Goal: Task Accomplishment & Management: Complete application form

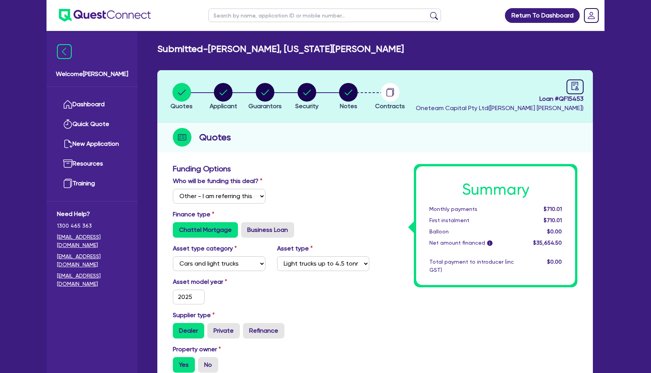
select select "Other"
select select "CARS_AND_LIGHT_TRUCKS"
select select "LIGHT_TRUCKS"
click at [102, 104] on link "Dashboard" at bounding box center [92, 105] width 70 height 20
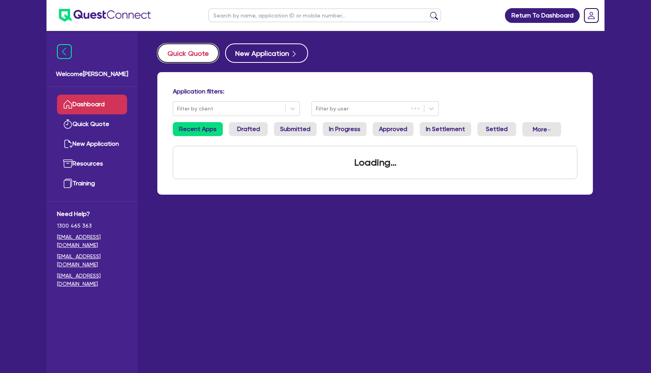
click at [193, 59] on button "Quick Quote" at bounding box center [188, 52] width 62 height 19
select select "Other"
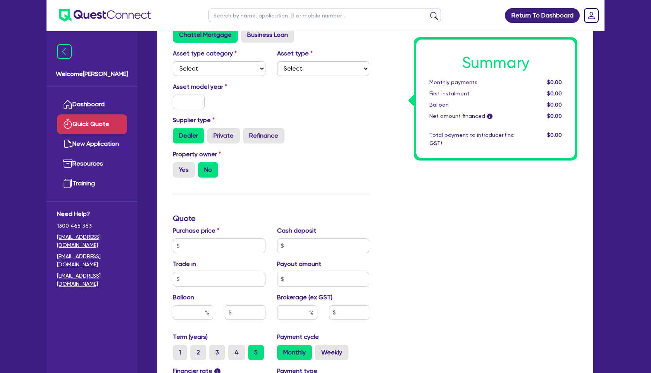
scroll to position [138, 0]
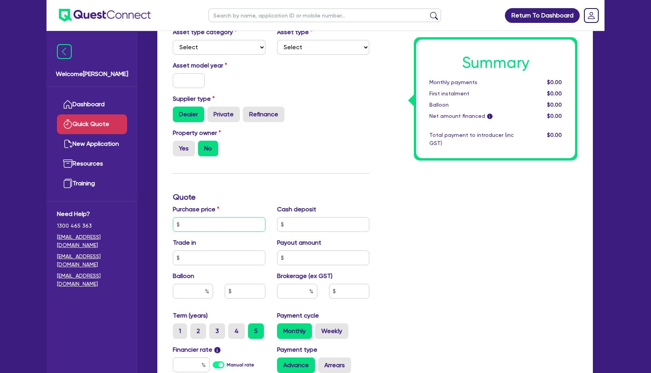
click at [212, 229] on input "text" at bounding box center [219, 224] width 93 height 15
type input "159,500"
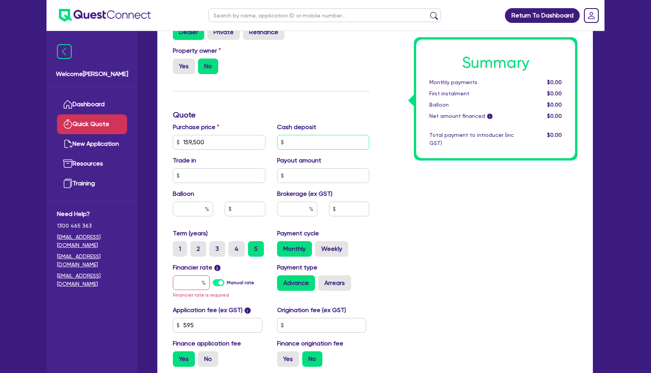
scroll to position [225, 0]
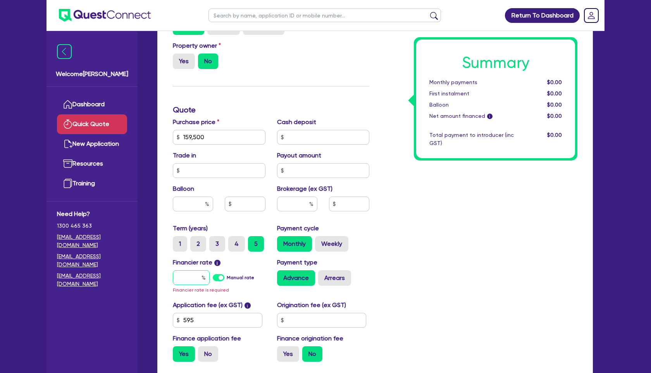
click at [197, 281] on input "text" at bounding box center [191, 277] width 37 height 15
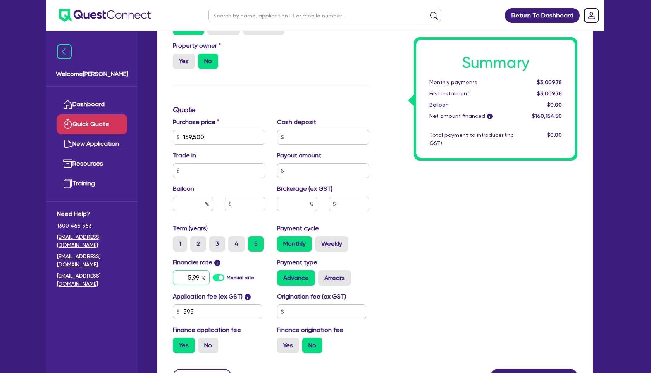
type input "5.99"
click at [387, 305] on div "Summary Monthly payments $3,080.12 First instalment $3,080.12 Balloon $0.00 Net…" at bounding box center [479, 110] width 208 height 499
click at [214, 346] on label "No" at bounding box center [208, 344] width 20 height 15
click at [203, 343] on input "No" at bounding box center [200, 339] width 5 height 5
radio input "true"
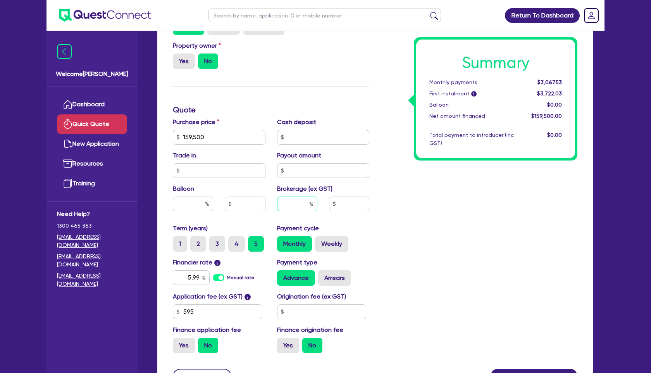
click at [300, 202] on input "text" at bounding box center [297, 203] width 40 height 15
type input "2"
type input "3,190"
click at [442, 247] on div "Summary Monthly payments $3,067.53 First instalment i $3,722.03 Balloon $0.00 N…" at bounding box center [479, 110] width 208 height 499
drag, startPoint x: 204, startPoint y: 137, endPoint x: 119, endPoint y: 137, distance: 84.9
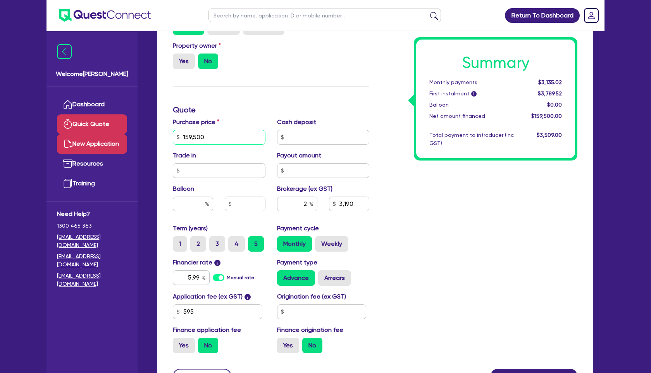
click at [119, 137] on div "Welcome [PERSON_NAME] Dashboard Quick Quote New Application Ref Company Ref Sal…" at bounding box center [325, 110] width 558 height 671
type input "8"
type input "3,190"
type input "80"
type input "3,190"
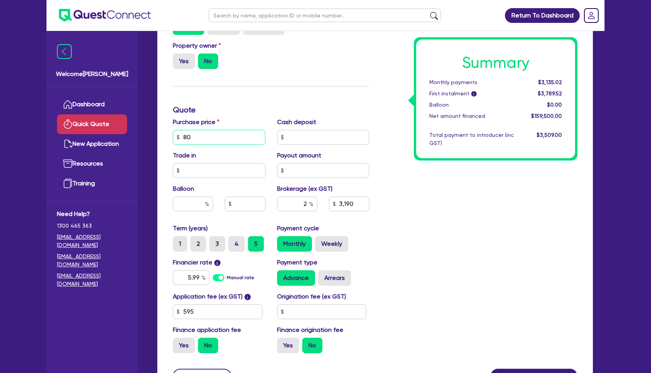
type input "800"
type input "3,190"
type input "8,000"
type input "3,190"
type input "800"
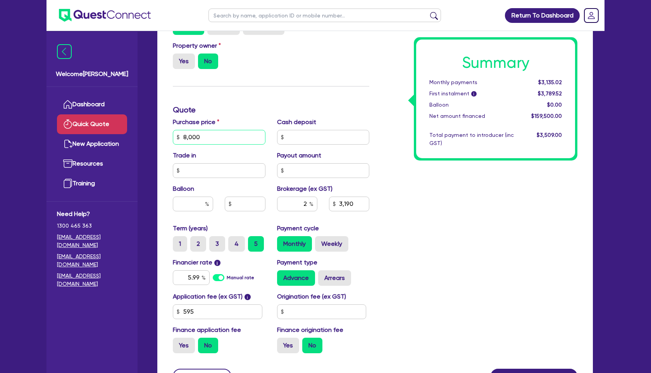
type input "3,190"
type input "80"
type input "3,190"
type input "8"
type input "3,190"
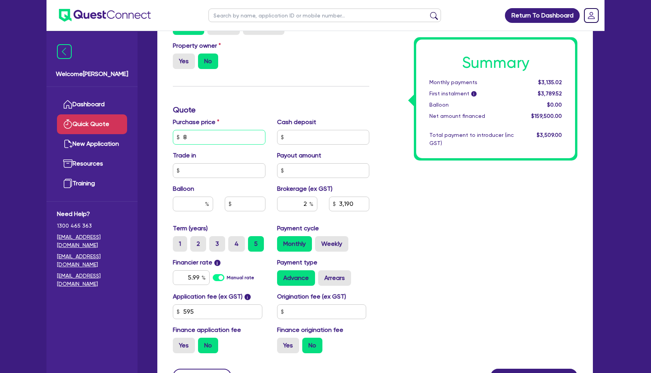
type input "88"
type input "3,190"
type input "880"
type input "3,190"
type input "8,800"
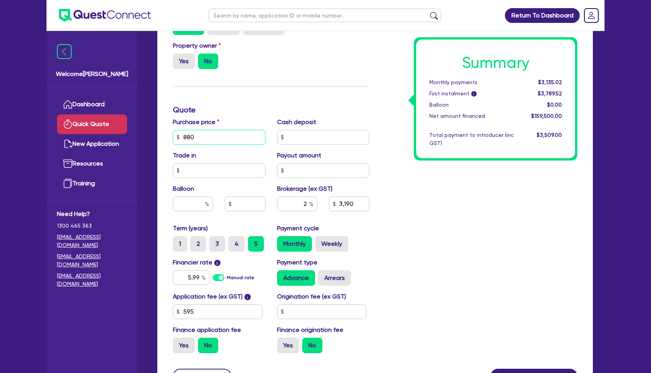
type input "3,190"
type input "88,000"
type input "3,190"
type input "88,000"
type input "1,760"
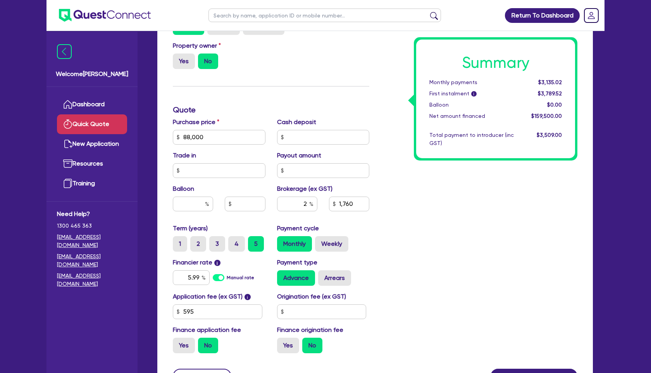
click at [528, 242] on div "Summary Monthly payments $3,135.02 First instalment i $3,789.52 Balloon $0.00 N…" at bounding box center [479, 110] width 208 height 499
drag, startPoint x: 209, startPoint y: 139, endPoint x: 150, endPoint y: 139, distance: 59.3
click at [150, 139] on div "Quick Quote Funding Options Who will be funding this deal? Select I will fund 1…" at bounding box center [375, 113] width 459 height 590
type input "1"
type input "1,760"
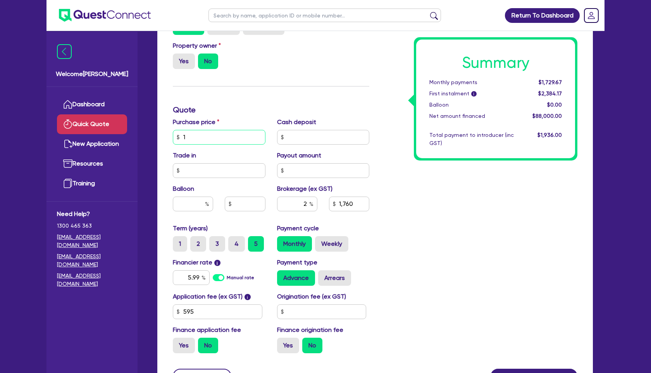
type input "11"
type input "1,760"
type input "112"
type input "1,760"
type input "1,122"
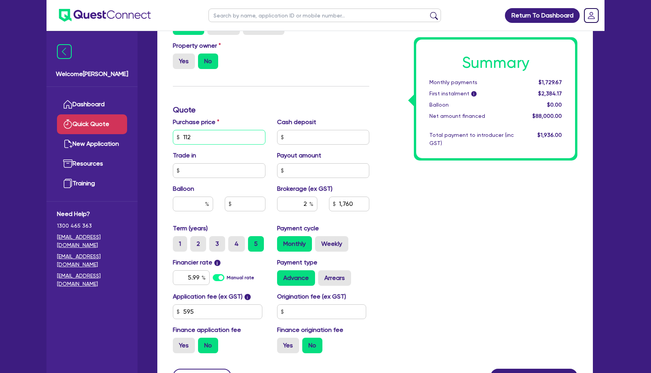
type input "1,760"
type input "11,220"
type input "1,760"
type input "112,200"
type input "1,760"
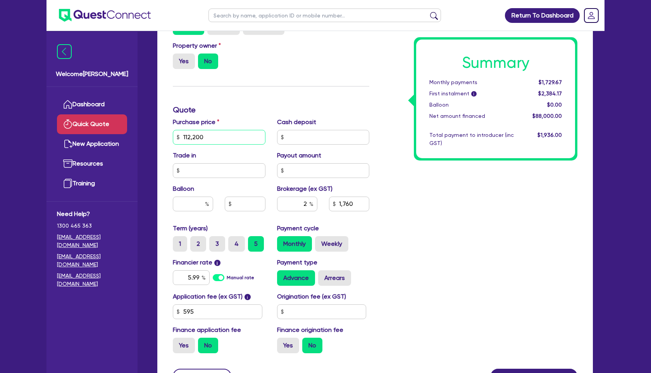
type input "112,200"
type input "2,244"
click at [421, 217] on div "Summary Monthly payments $1,729.67 First instalment i $2,384.17 Balloon $0.00 N…" at bounding box center [479, 110] width 208 height 499
drag, startPoint x: 211, startPoint y: 138, endPoint x: 147, endPoint y: 139, distance: 64.0
click at [147, 139] on div "Quick Quote Funding Options Who will be funding this deal? Select I will fund 1…" at bounding box center [375, 113] width 459 height 590
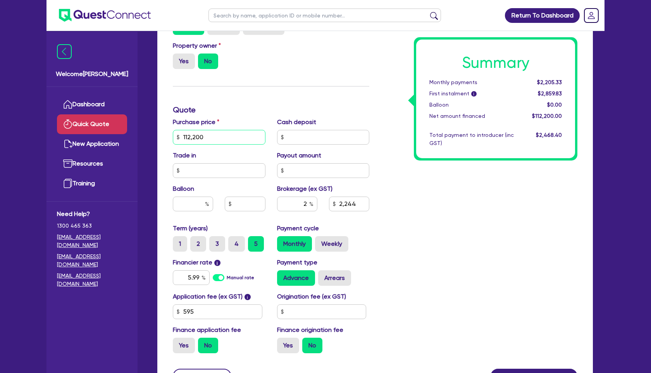
type input "2,244"
type input "1"
type input "2,244"
type input "11"
type input "2,244"
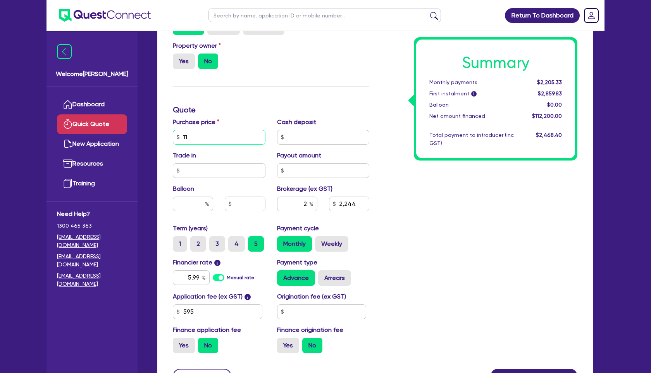
type input "115"
type input "2,244"
type input "1,155"
type input "2,244"
type input "11,550"
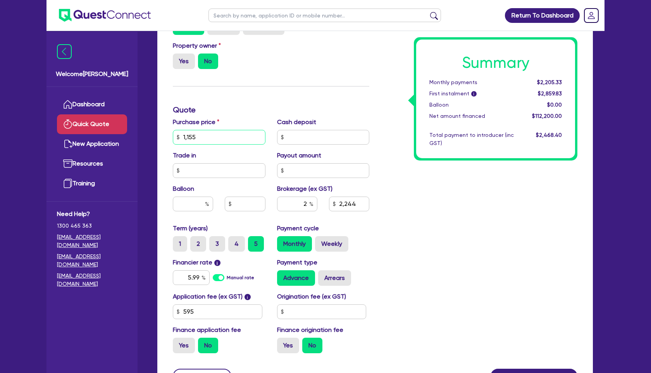
type input "2,244"
type input "115,500"
type input "2,244"
type input "115,500"
type input "2,310"
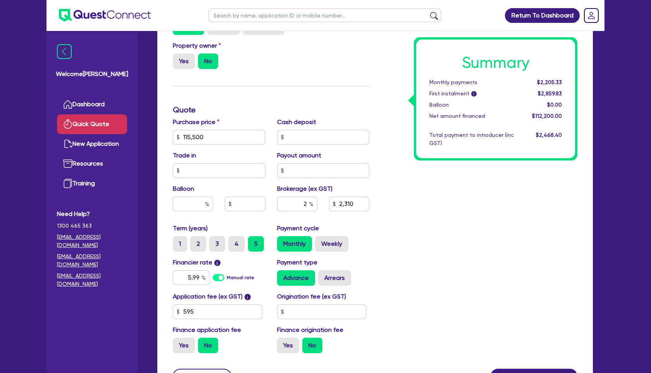
click at [396, 204] on div "Summary Monthly payments $2,205.33 First instalment i $2,859.83 Balloon $0.00 N…" at bounding box center [479, 110] width 208 height 499
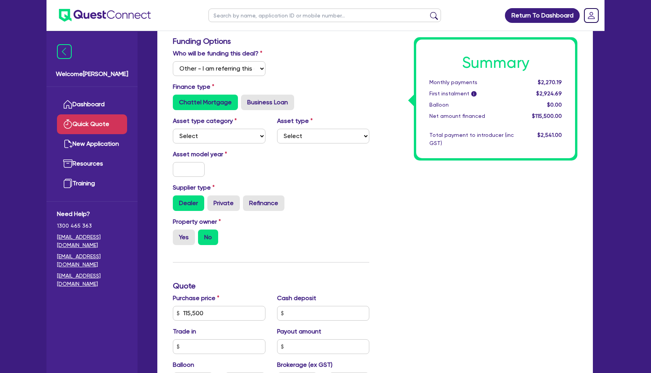
scroll to position [0, 0]
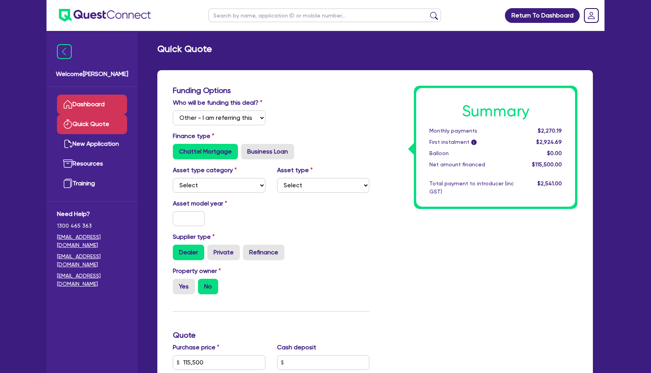
click at [88, 107] on link "Dashboard" at bounding box center [92, 105] width 70 height 20
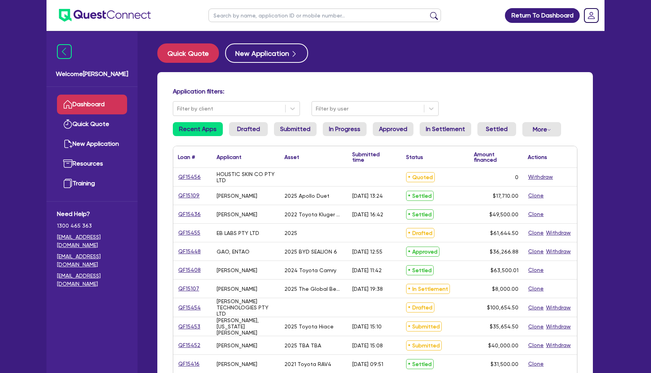
click at [270, 19] on input "text" at bounding box center [324, 16] width 232 height 14
type input "elite"
click at [428, 12] on button "submit" at bounding box center [434, 17] width 12 height 11
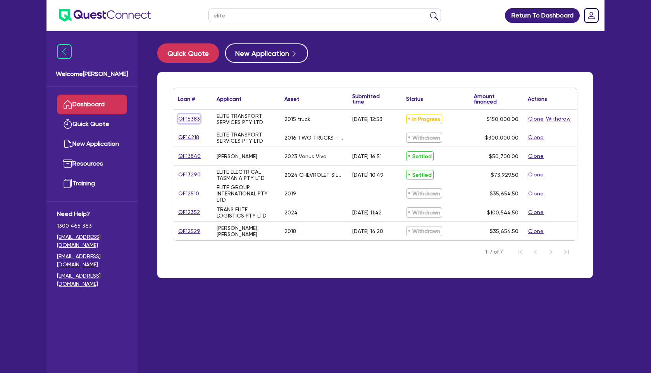
click at [192, 117] on link "QF15383" at bounding box center [189, 118] width 22 height 9
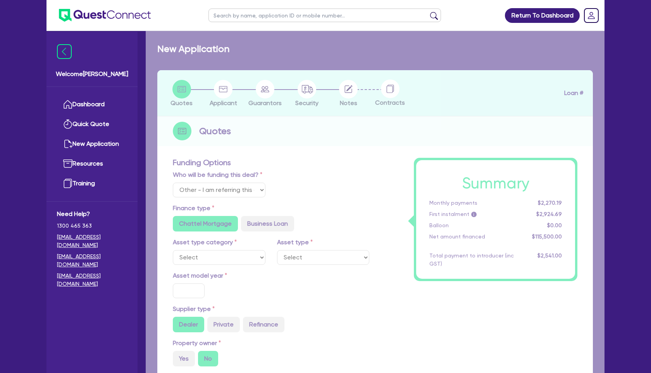
select select "Quest Finance - Own Book"
select select "PRIMARY_ASSETS"
type input "2015"
radio input "false"
radio input "true"
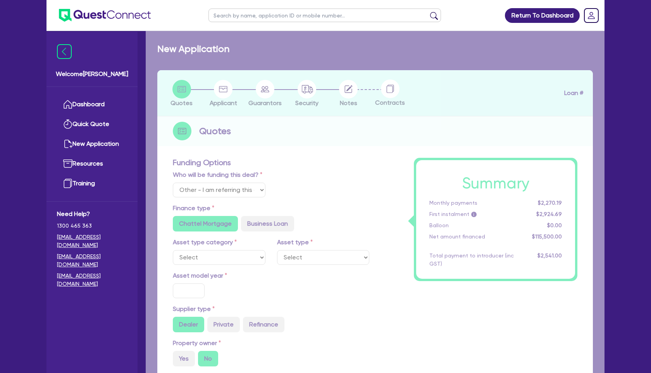
radio input "true"
type input "150,000"
type input "30"
type input "45,000"
type input "3"
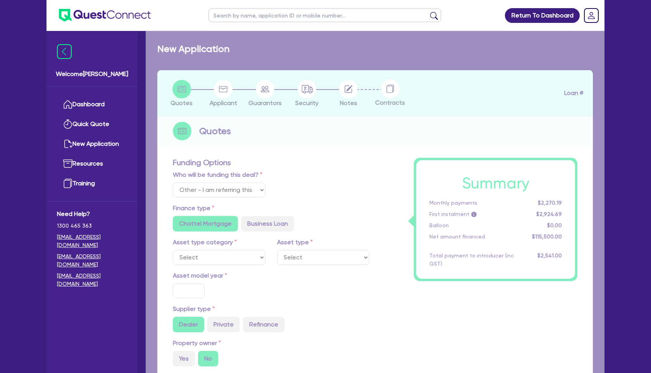
type input "4,500"
type input "17.95"
select select "HEAVY_TRUCKS"
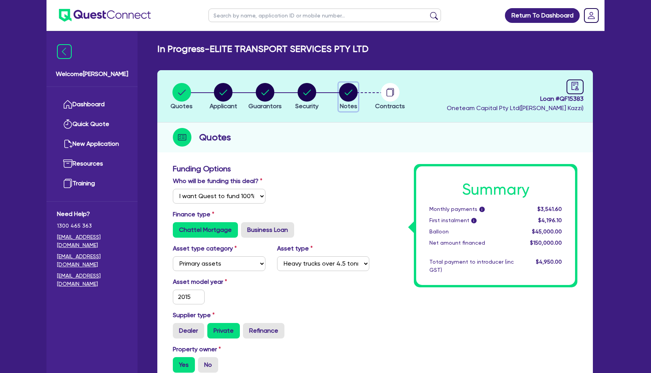
click at [351, 94] on circle "button" at bounding box center [348, 92] width 19 height 19
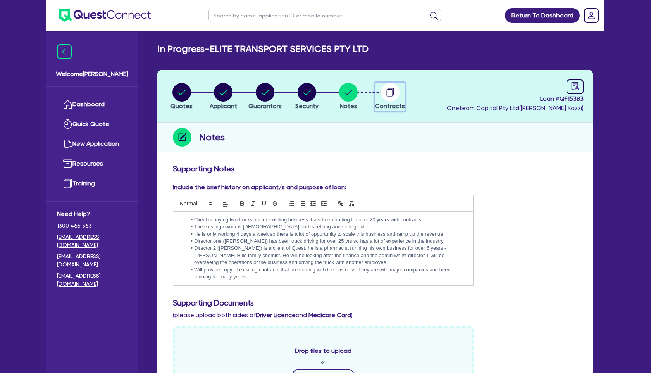
click at [387, 93] on circle "button" at bounding box center [390, 92] width 19 height 19
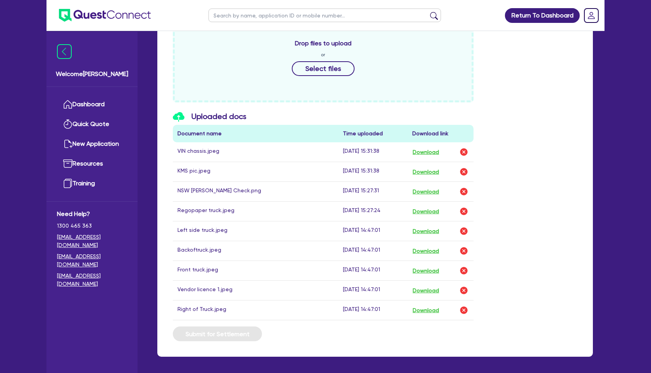
scroll to position [389, 0]
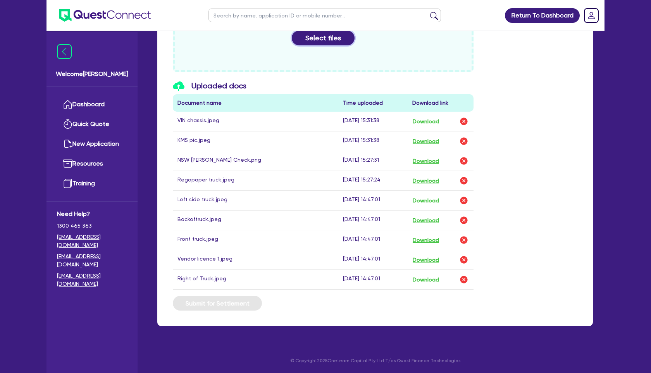
click at [329, 41] on button "Select files" at bounding box center [323, 38] width 63 height 15
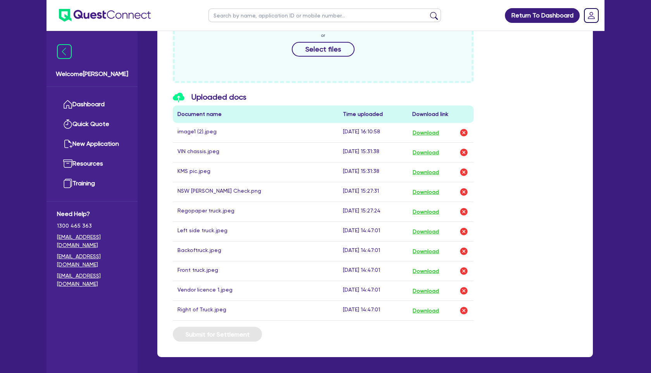
scroll to position [0, 0]
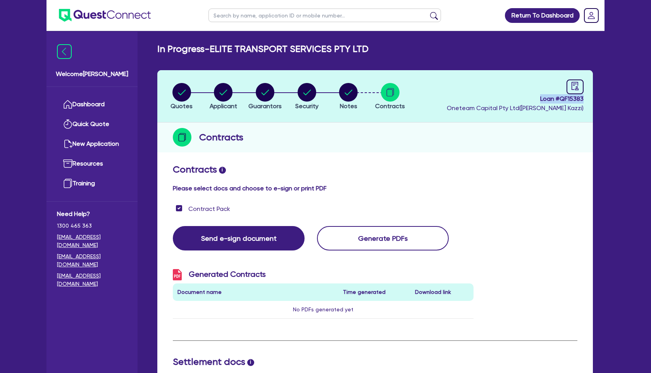
drag, startPoint x: 539, startPoint y: 98, endPoint x: 587, endPoint y: 98, distance: 48.8
click at [587, 98] on header "Quotes Applicant [GEOGRAPHIC_DATA] Security Notes Contracts Loan # QF15383 Onet…" at bounding box center [375, 96] width 436 height 52
copy span "Loan # QF15383"
